Goal: Transaction & Acquisition: Obtain resource

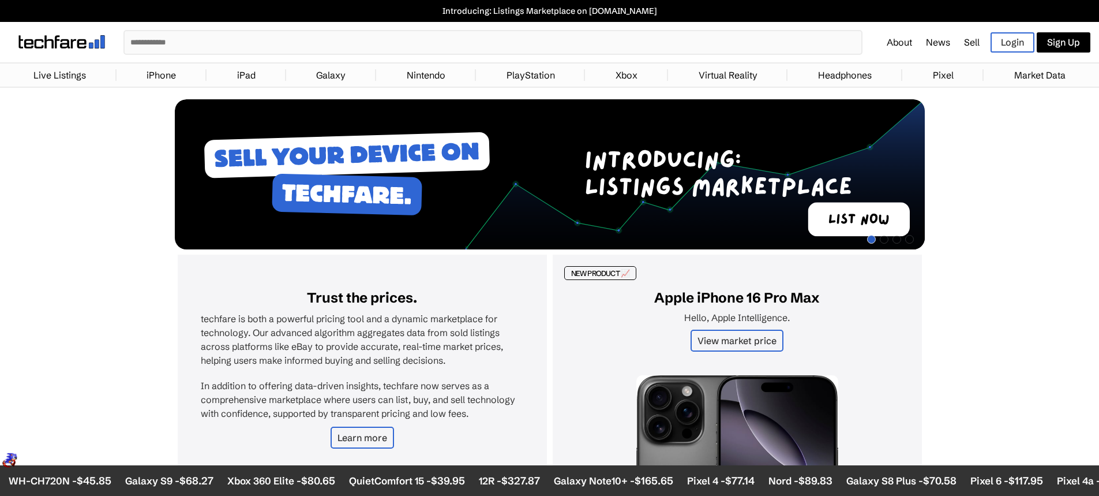
click at [336, 78] on link "Galaxy" at bounding box center [330, 74] width 41 height 23
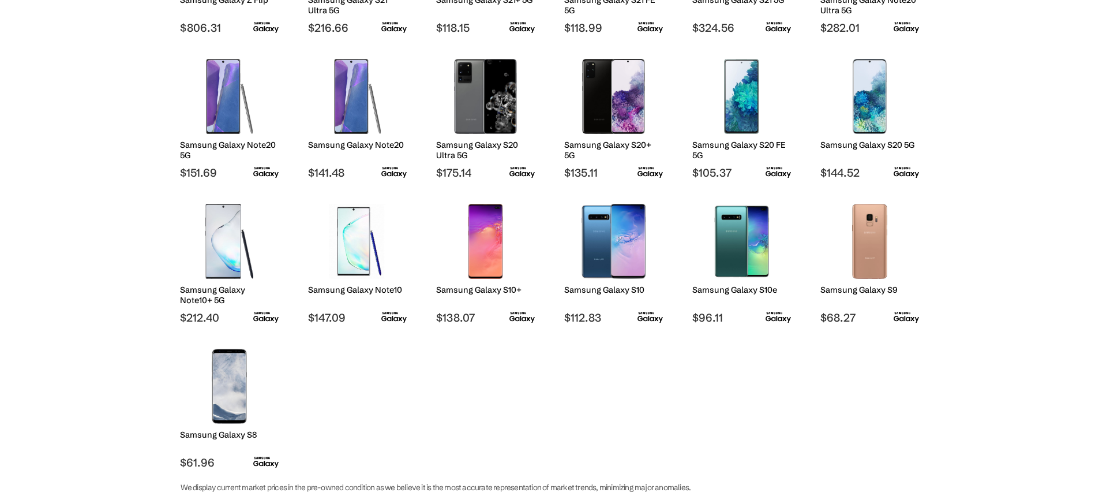
scroll to position [865, 0]
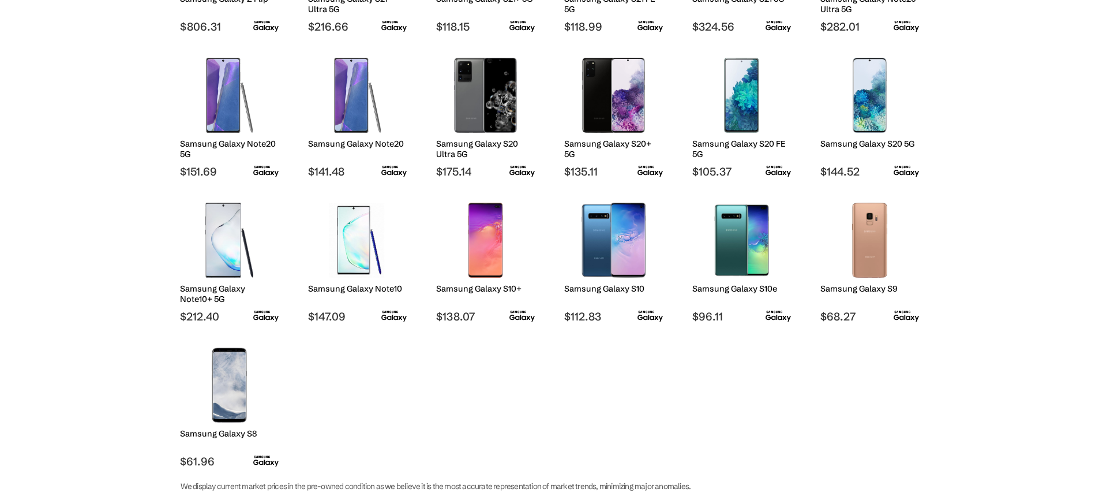
click at [755, 142] on h2 "Samsung Galaxy S20 FE 5G" at bounding box center [741, 148] width 99 height 21
click at [752, 122] on img at bounding box center [741, 95] width 81 height 75
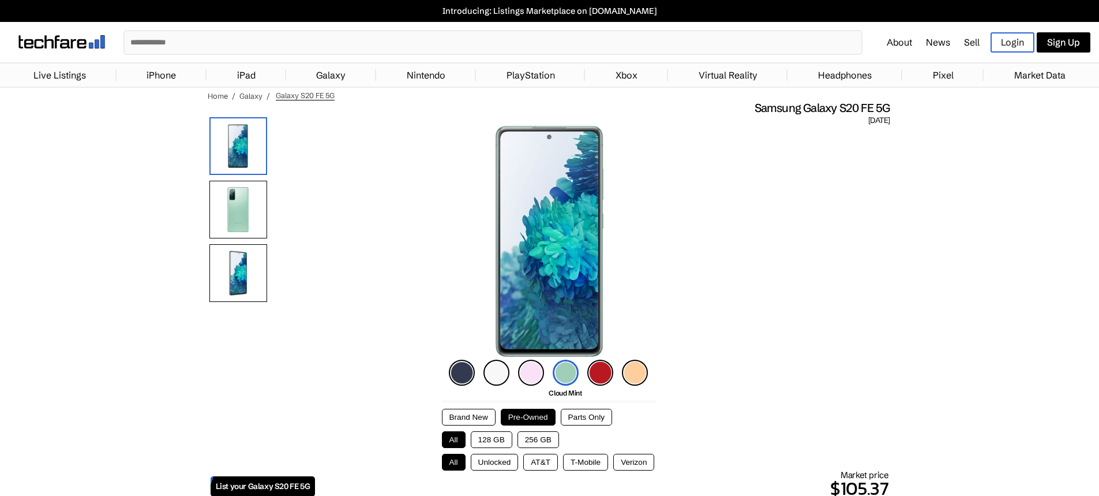
click at [461, 375] on img at bounding box center [462, 372] width 26 height 26
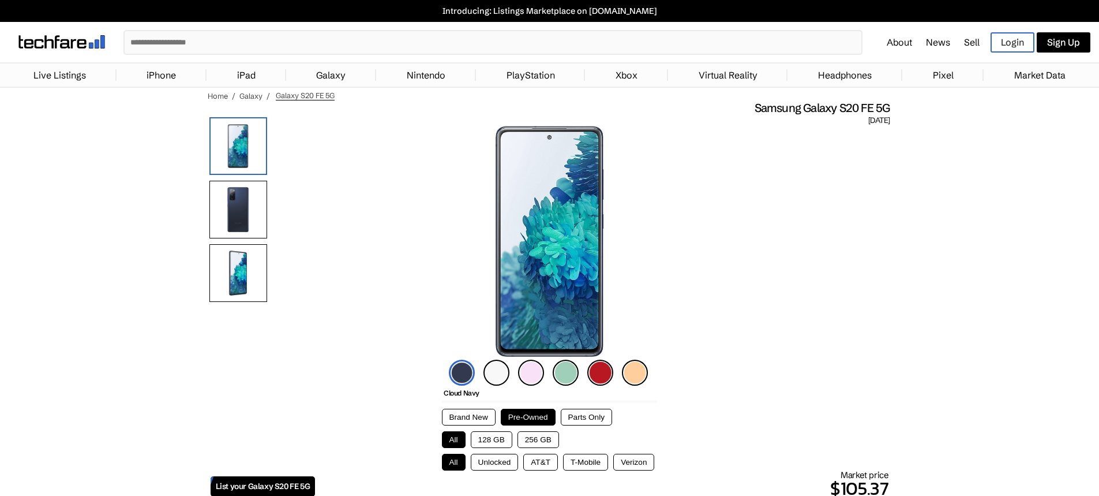
scroll to position [115, 0]
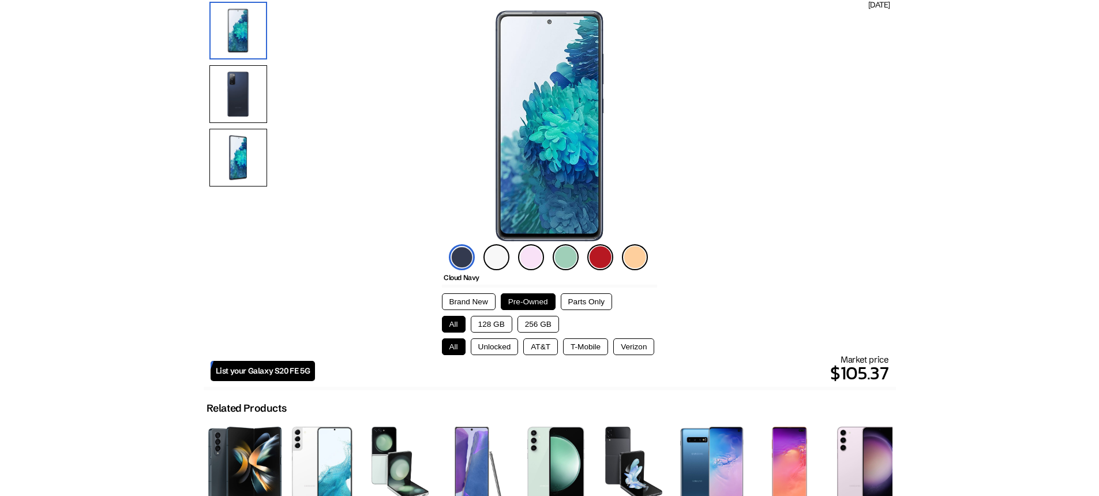
click at [540, 323] on button "256 GB" at bounding box center [539, 324] width 42 height 17
click at [542, 344] on button "AT&T" at bounding box center [540, 346] width 35 height 17
click at [508, 346] on button "Unlocked" at bounding box center [495, 346] width 48 height 17
click at [456, 351] on button "All" at bounding box center [454, 346] width 24 height 17
click at [480, 344] on button "Unlocked" at bounding box center [495, 346] width 48 height 17
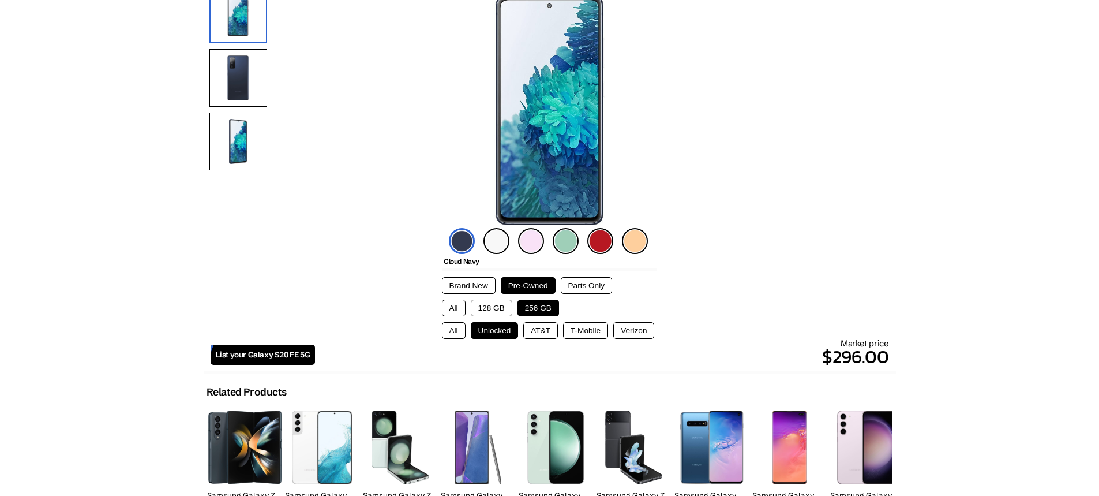
scroll to position [0, 0]
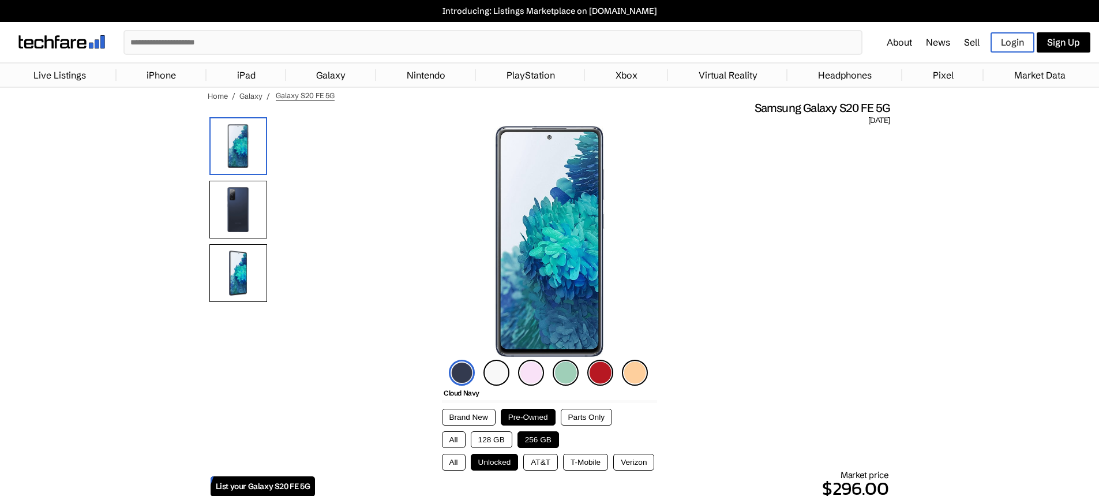
click at [899, 44] on link "About" at bounding box center [899, 42] width 25 height 12
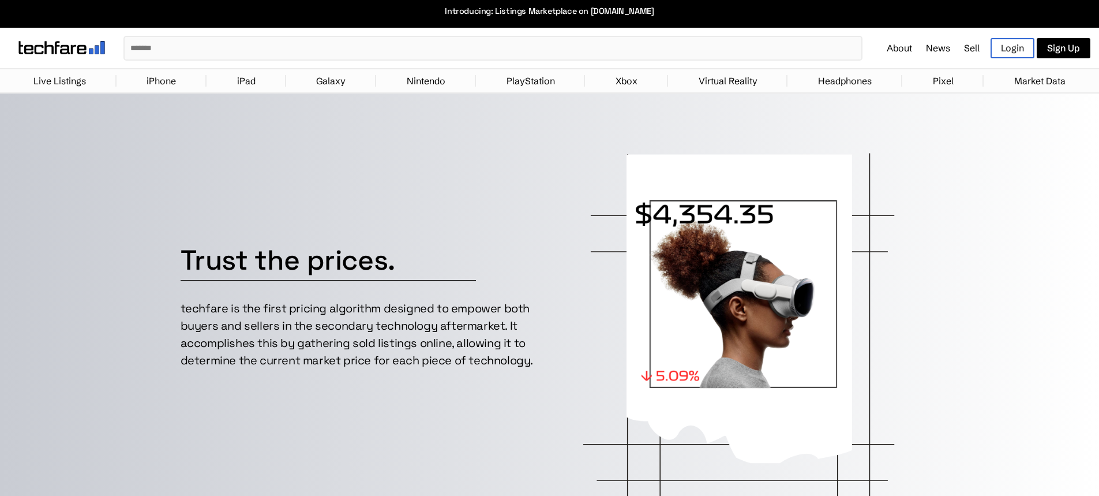
click at [62, 44] on img at bounding box center [61, 47] width 87 height 13
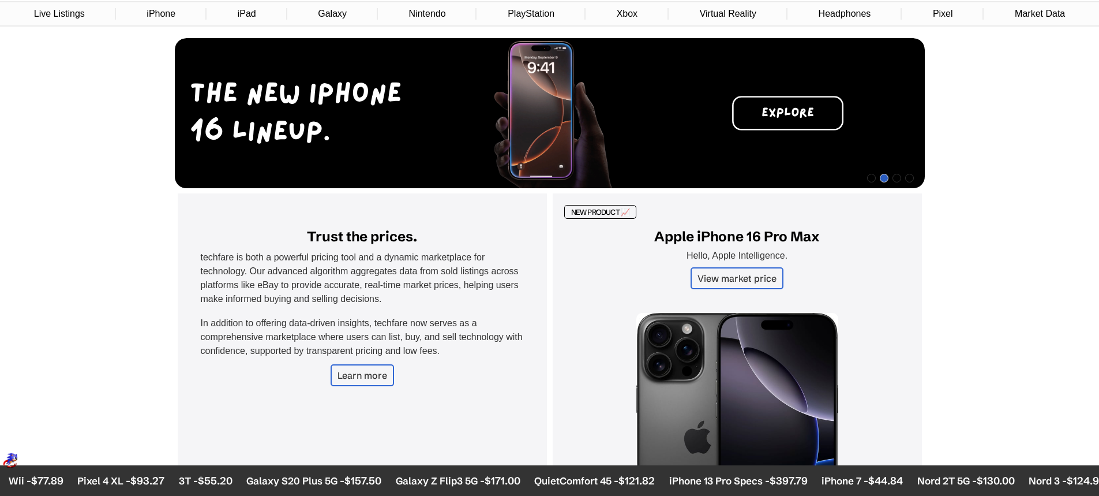
scroll to position [58, 0]
